Goal: Task Accomplishment & Management: Use online tool/utility

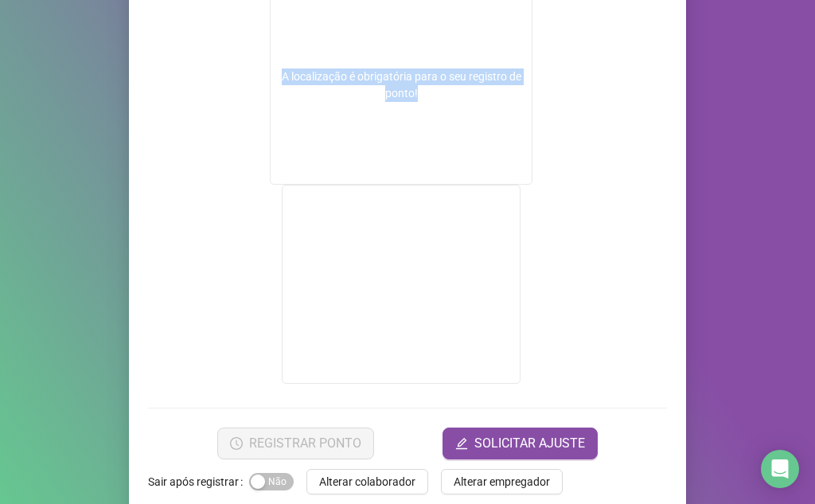
scroll to position [299, 0]
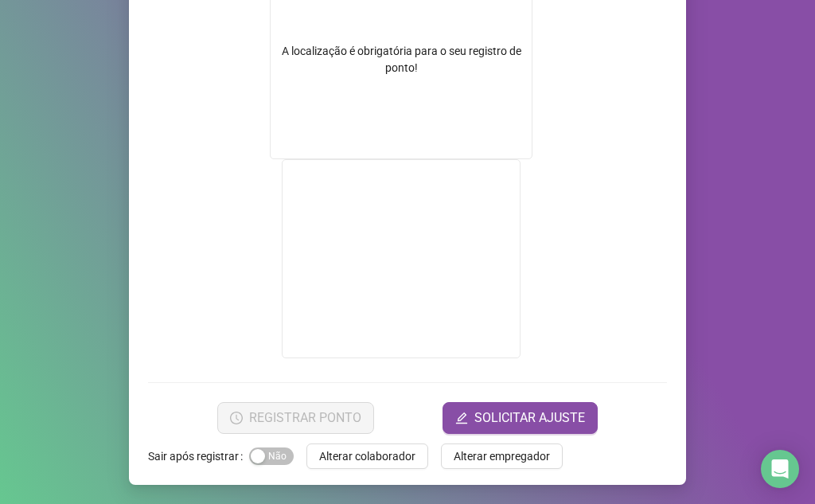
drag, startPoint x: 788, startPoint y: 339, endPoint x: 778, endPoint y: 339, distance: 10.3
click at [778, 339] on div "Registro de ponto web 09:35:52 Empregador : Associação Educacional e Social Nos…" at bounding box center [407, 252] width 815 height 504
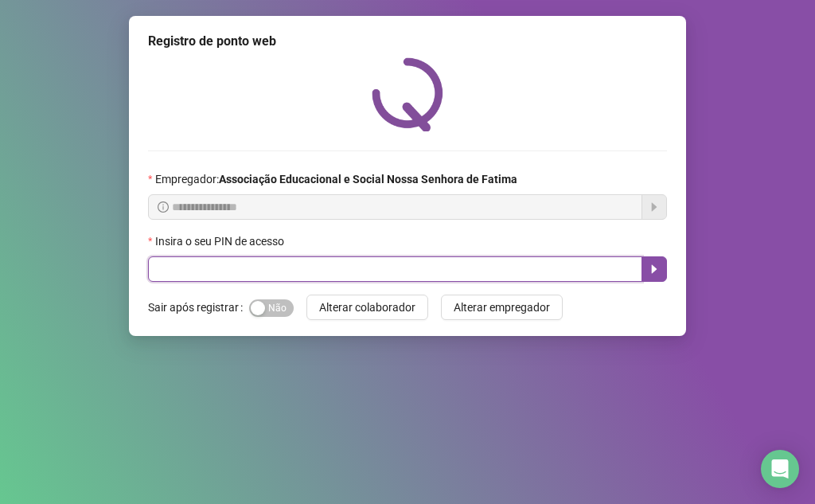
click at [396, 266] on input "text" at bounding box center [395, 268] width 494 height 25
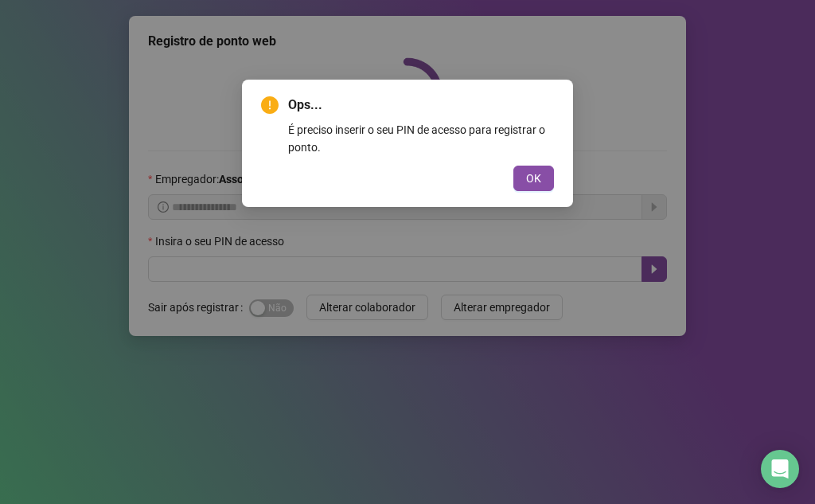
drag, startPoint x: 524, startPoint y: 176, endPoint x: 523, endPoint y: 246, distance: 70.0
click at [524, 184] on button "OK" at bounding box center [533, 178] width 41 height 25
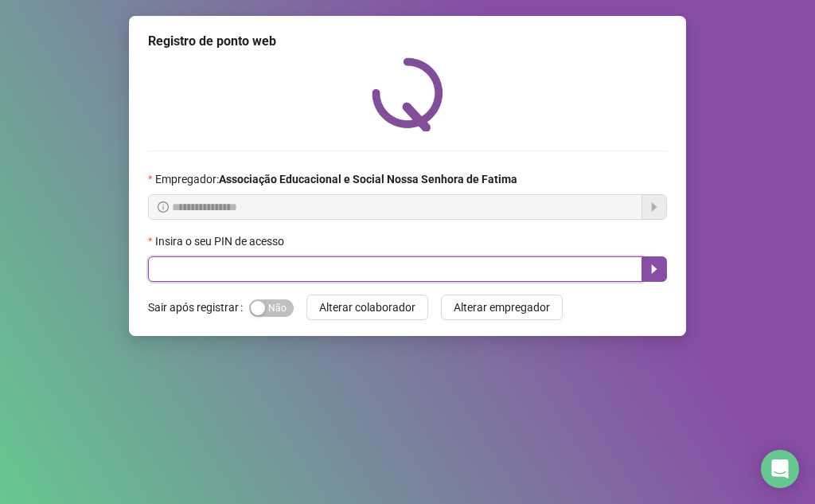
click at [524, 267] on input "text" at bounding box center [395, 268] width 494 height 25
type input "***"
click at [660, 265] on icon "caret-right" at bounding box center [654, 269] width 13 height 13
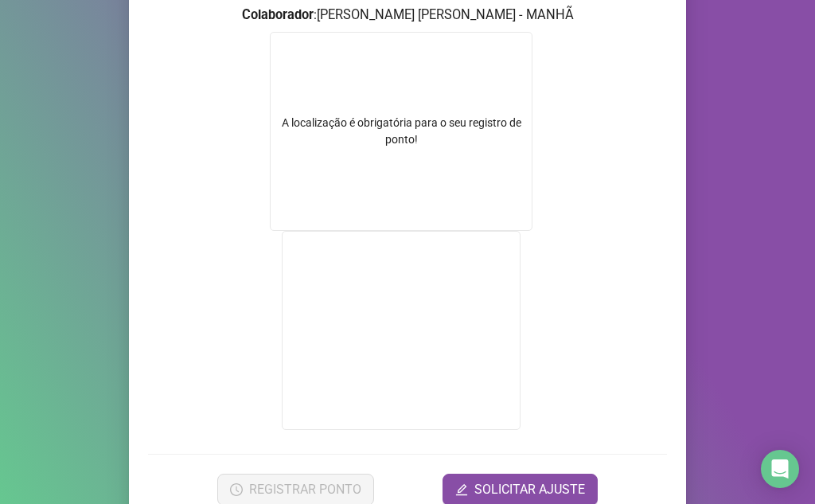
scroll to position [224, 0]
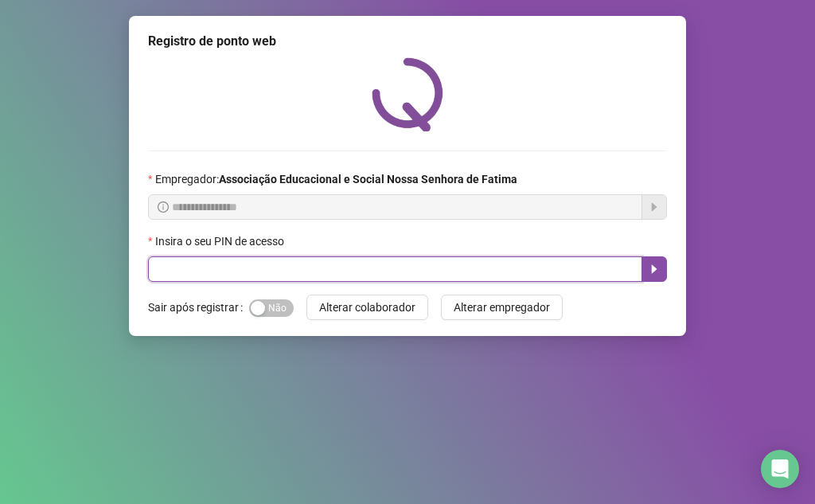
click at [440, 270] on input "text" at bounding box center [395, 268] width 494 height 25
type input "***"
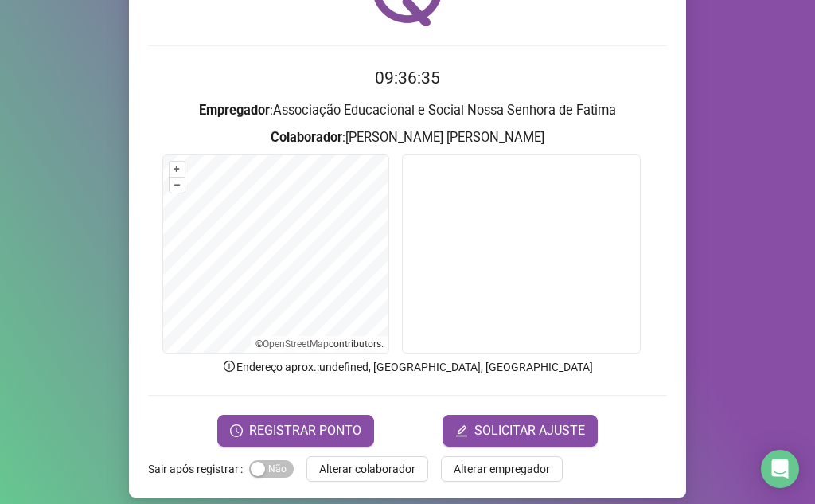
scroll to position [118, 0]
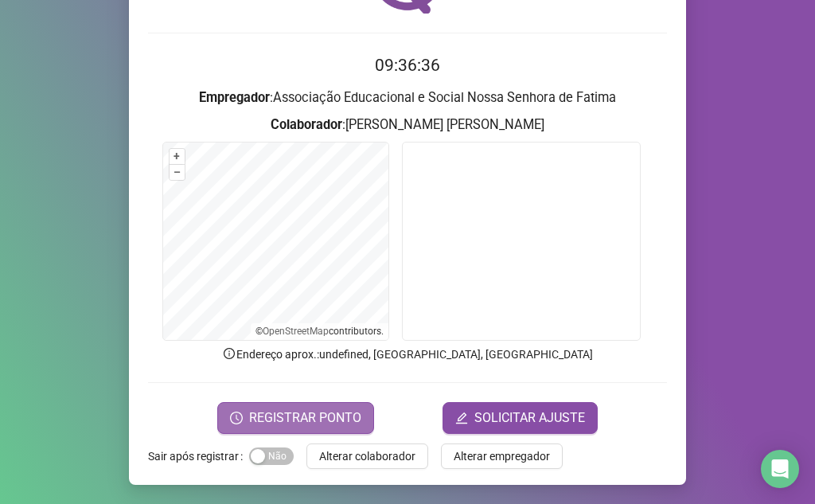
click at [274, 403] on button "REGISTRAR PONTO" at bounding box center [295, 418] width 157 height 32
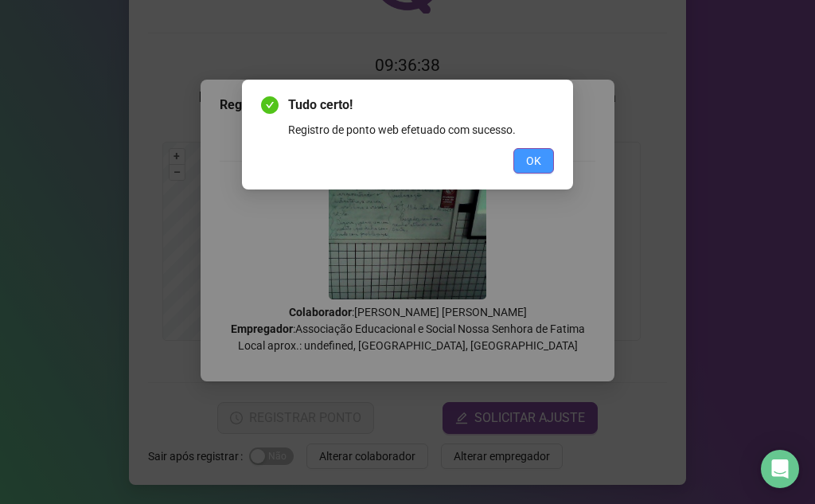
click at [540, 154] on span "OK" at bounding box center [533, 161] width 15 height 18
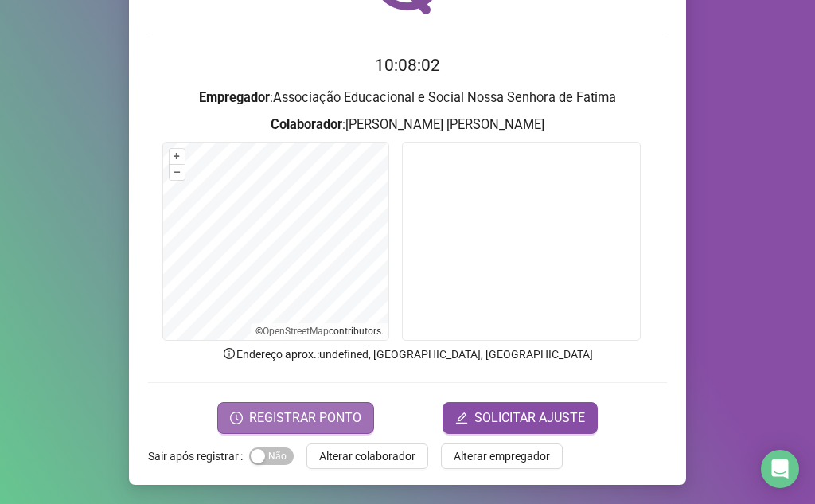
click at [320, 411] on span "REGISTRAR PONTO" at bounding box center [305, 417] width 112 height 19
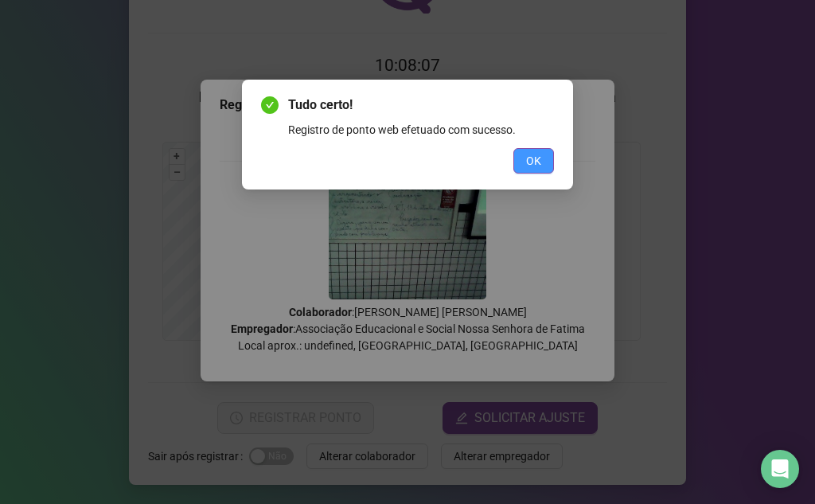
click at [541, 149] on button "OK" at bounding box center [533, 160] width 41 height 25
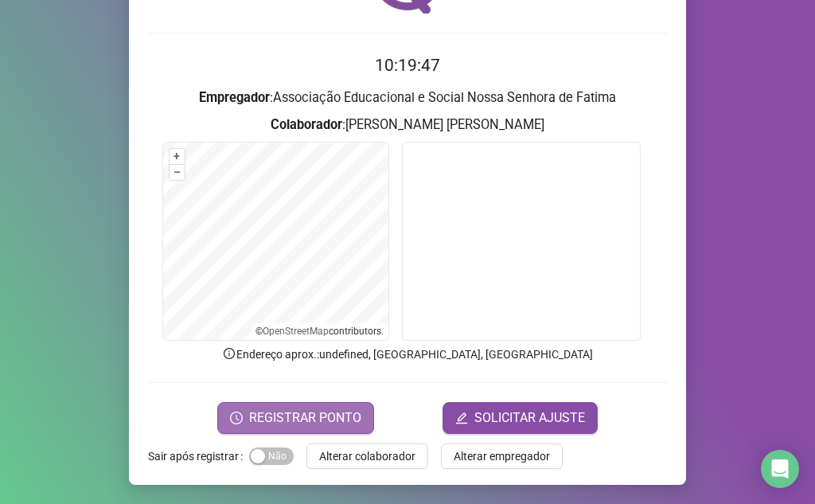
drag, startPoint x: 334, startPoint y: 427, endPoint x: 345, endPoint y: 421, distance: 12.8
click at [338, 427] on button "REGISTRAR PONTO" at bounding box center [295, 418] width 157 height 32
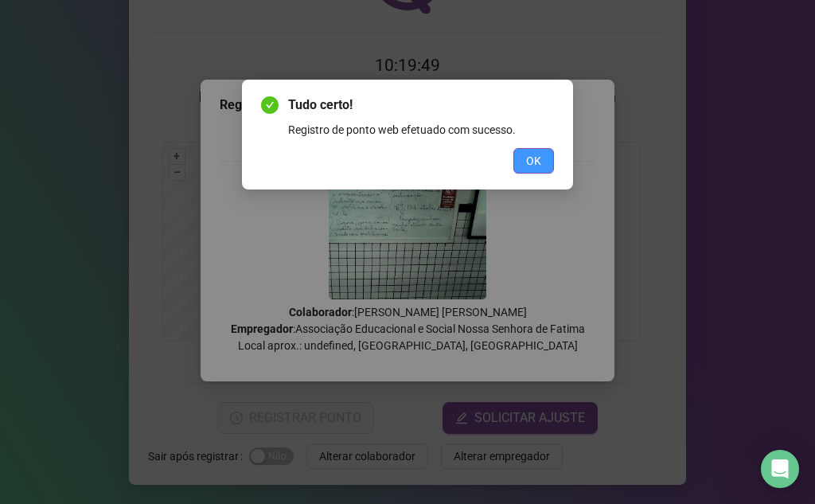
click at [528, 162] on span "OK" at bounding box center [533, 161] width 15 height 18
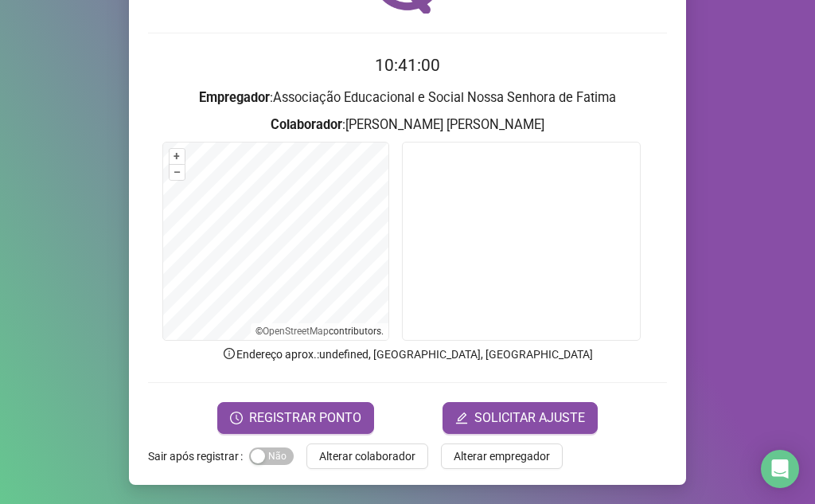
click at [148, 175] on form "+ – ⇧ › © OpenStreetMap contributors." at bounding box center [407, 244] width 519 height 204
